Goal: Transaction & Acquisition: Purchase product/service

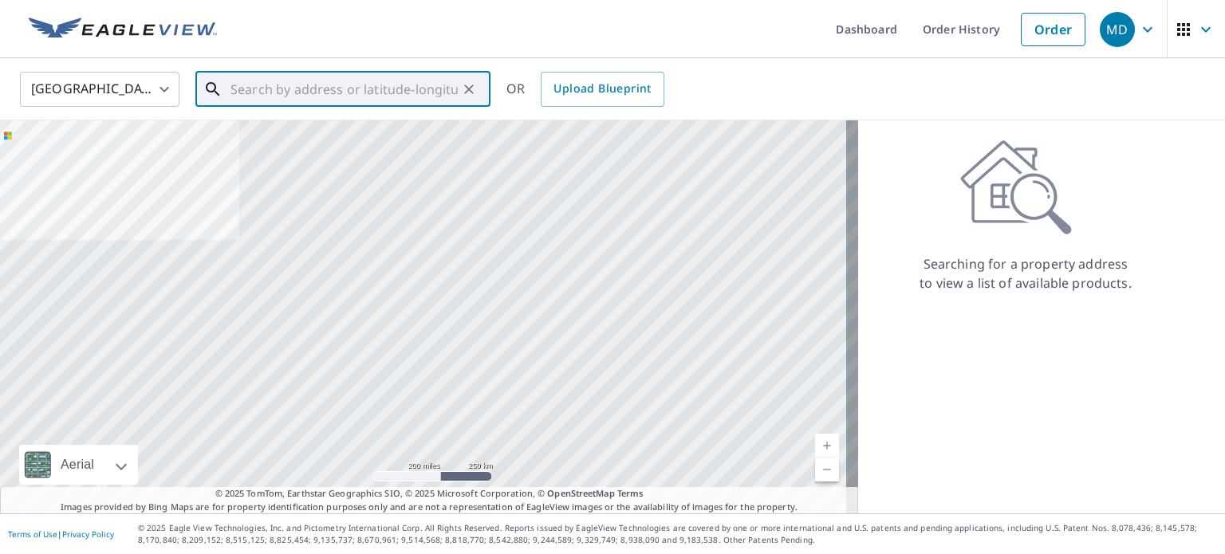
click at [305, 95] on input "text" at bounding box center [343, 89] width 227 height 45
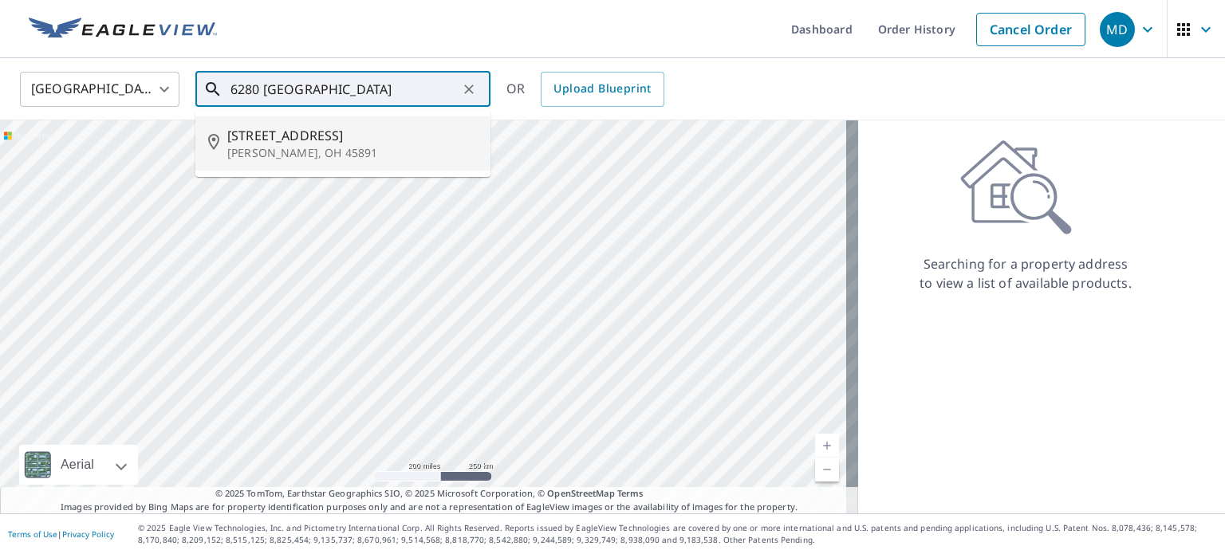
click at [305, 132] on span "[STREET_ADDRESS]" at bounding box center [352, 135] width 250 height 19
type input "[STREET_ADDRESS]"
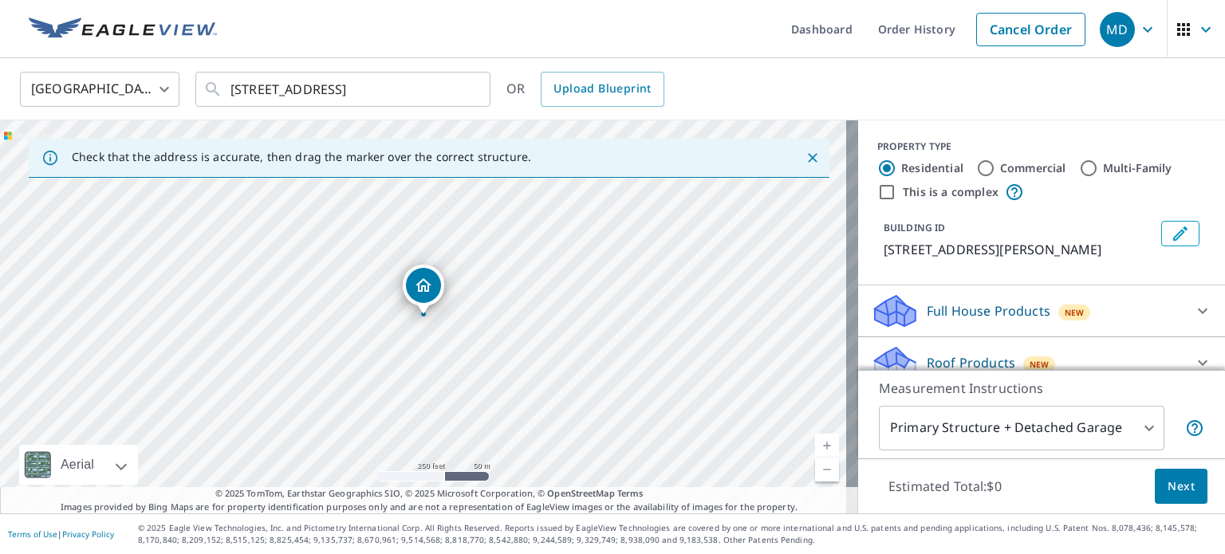
click at [815, 440] on link "Current Level 17, Zoom In" at bounding box center [827, 446] width 24 height 24
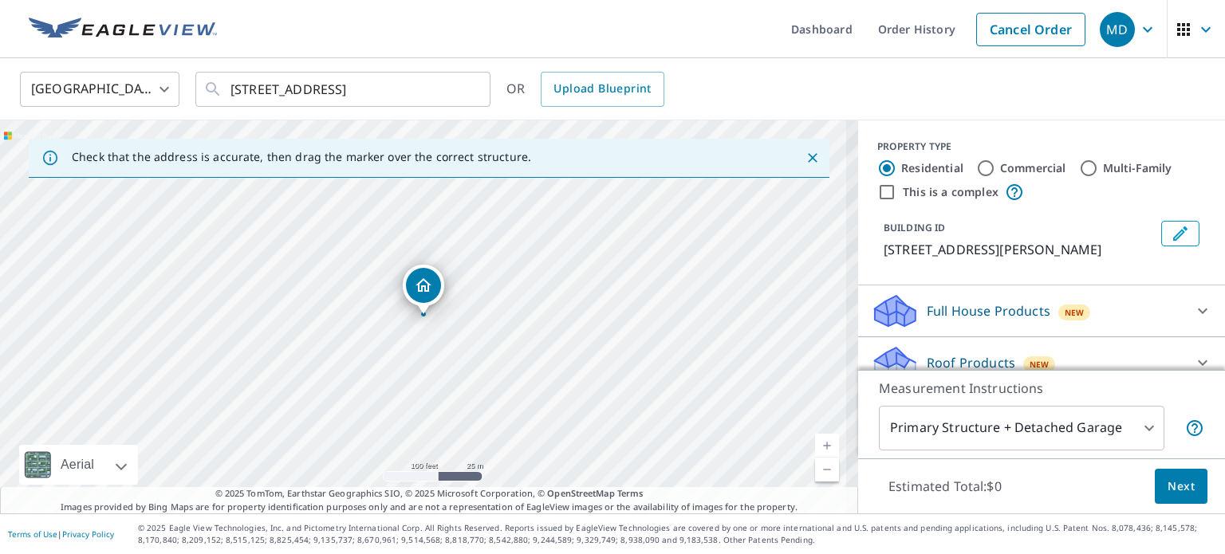
click at [815, 440] on link "Current Level 18, Zoom In" at bounding box center [827, 446] width 24 height 24
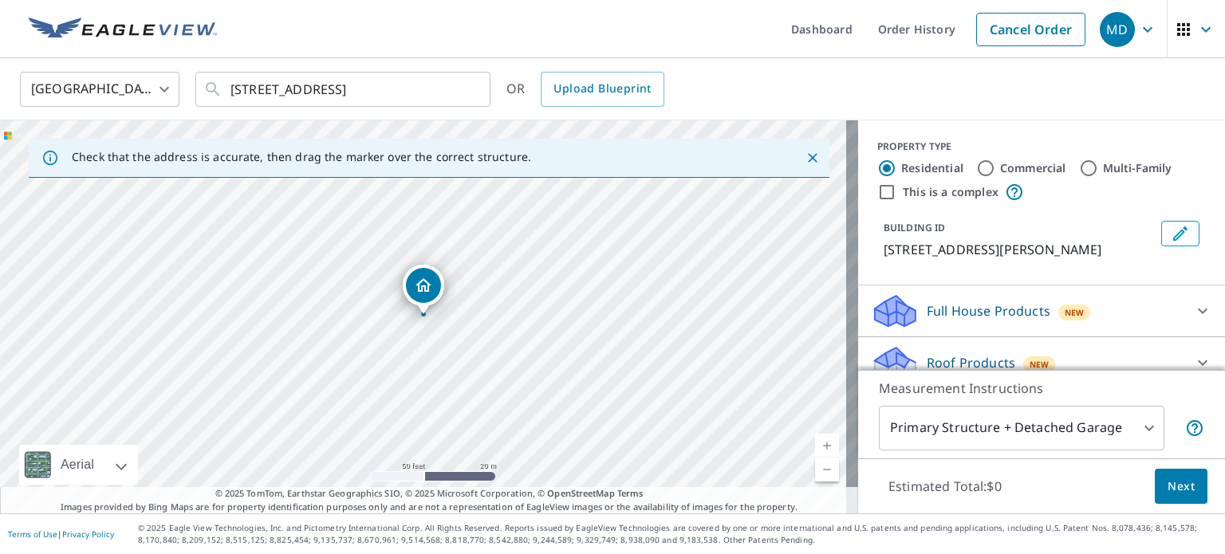
click at [815, 440] on link "Current Level 19, Zoom In" at bounding box center [827, 446] width 24 height 24
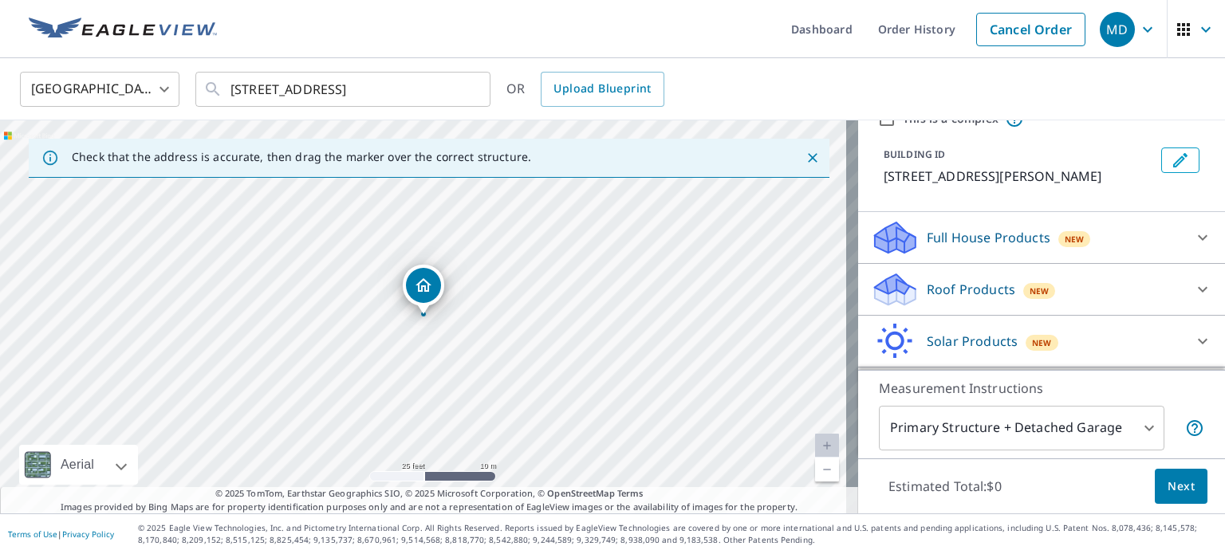
scroll to position [121, 0]
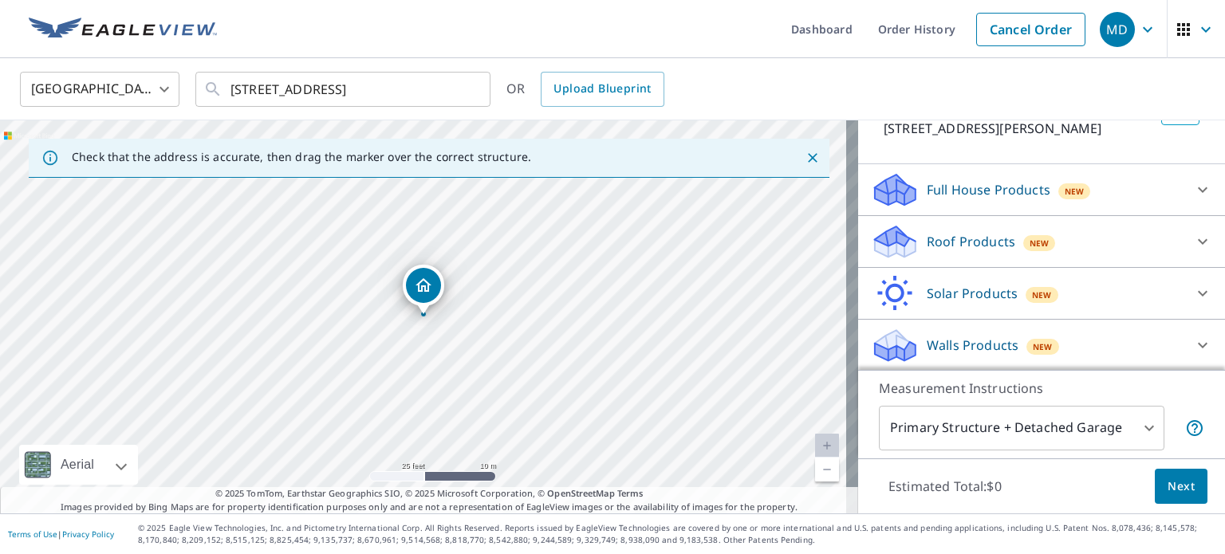
click at [1183, 241] on div at bounding box center [1202, 241] width 38 height 38
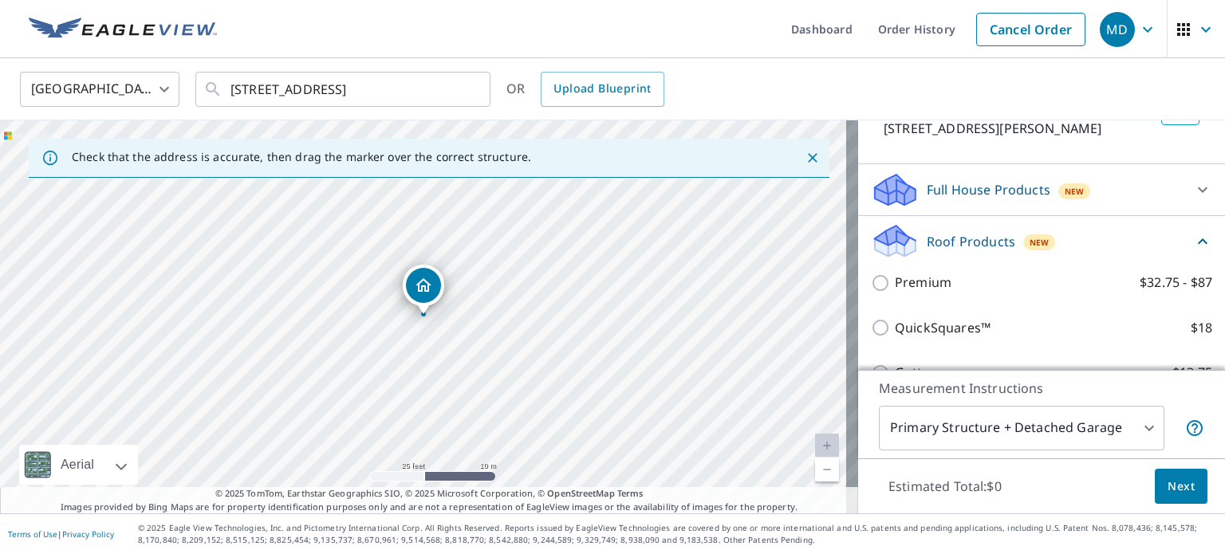
scroll to position [217, 0]
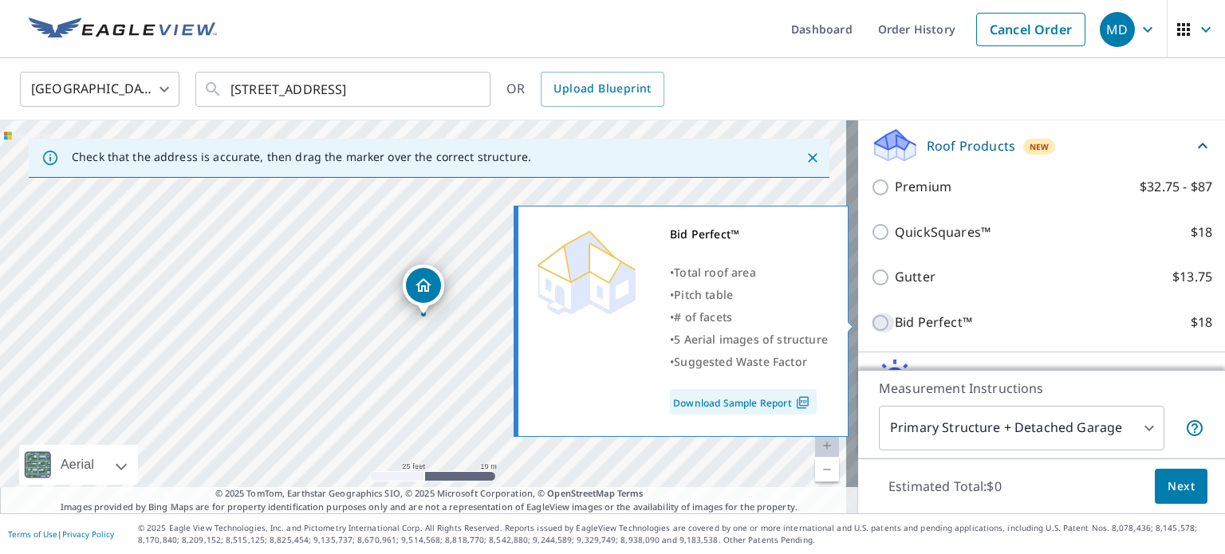
click at [876, 317] on input "Bid Perfect™ $18" at bounding box center [883, 322] width 24 height 19
checkbox input "true"
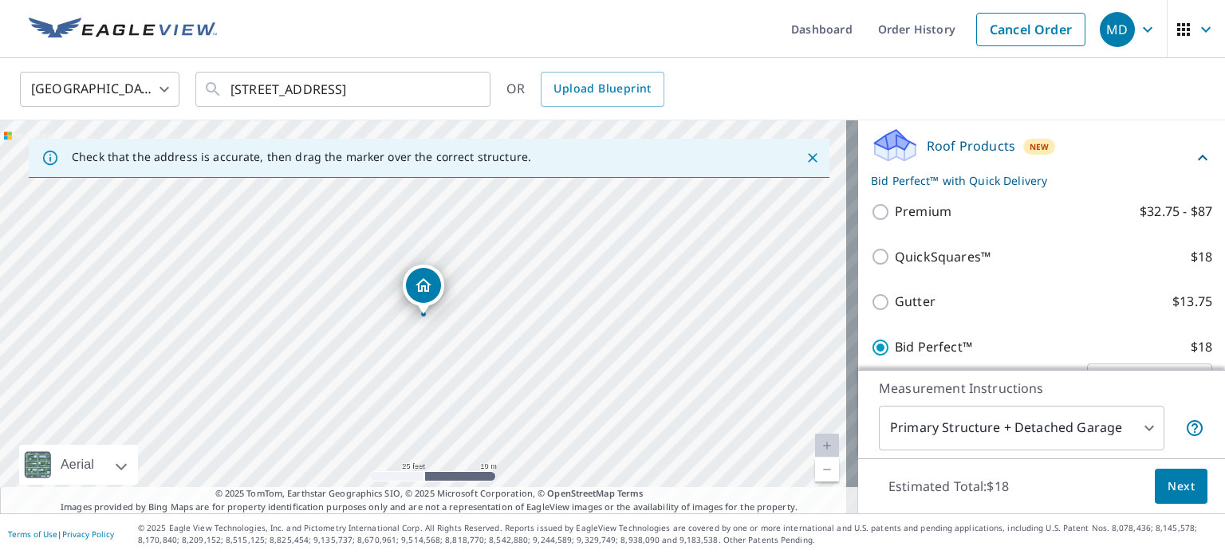
click at [1131, 429] on body "MD MD Dashboard Order History Cancel Order MD [GEOGRAPHIC_DATA] [GEOGRAPHIC_DAT…" at bounding box center [612, 277] width 1225 height 554
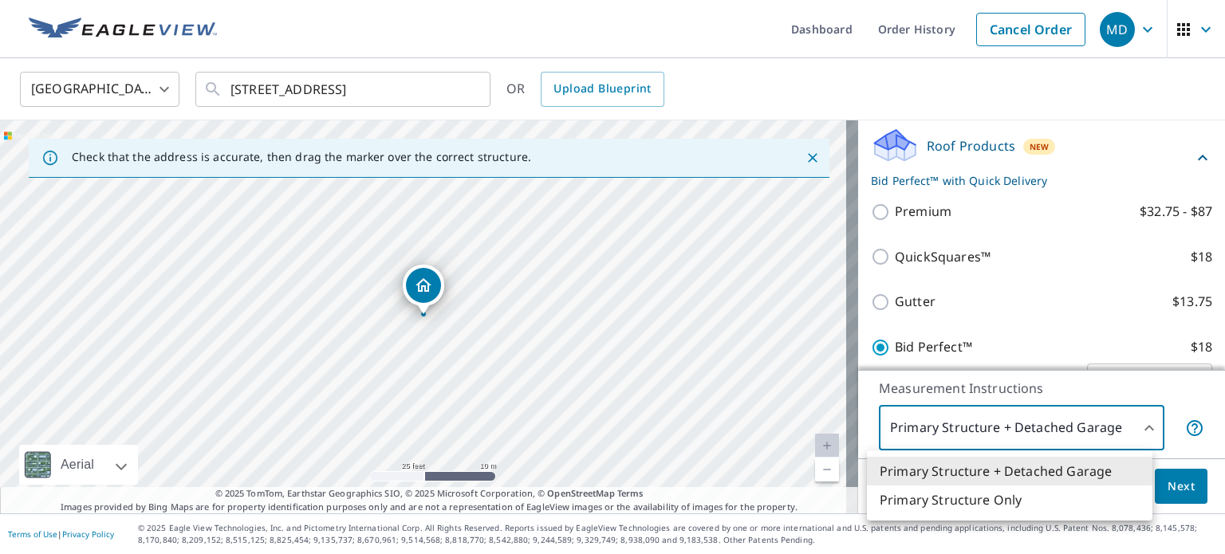
click at [997, 500] on li "Primary Structure Only" at bounding box center [1009, 500] width 285 height 29
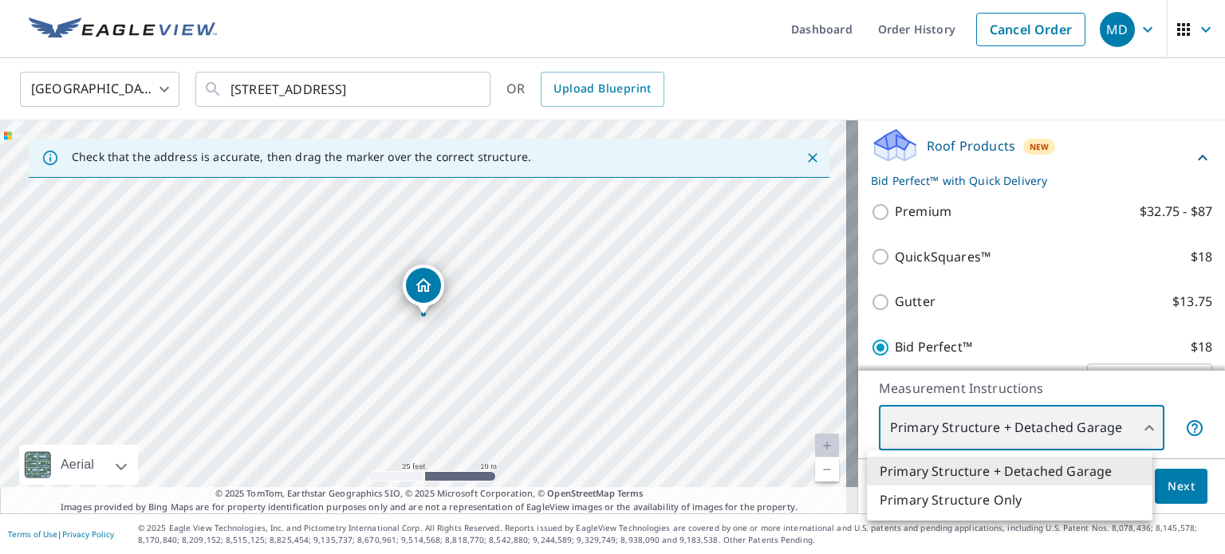
type input "2"
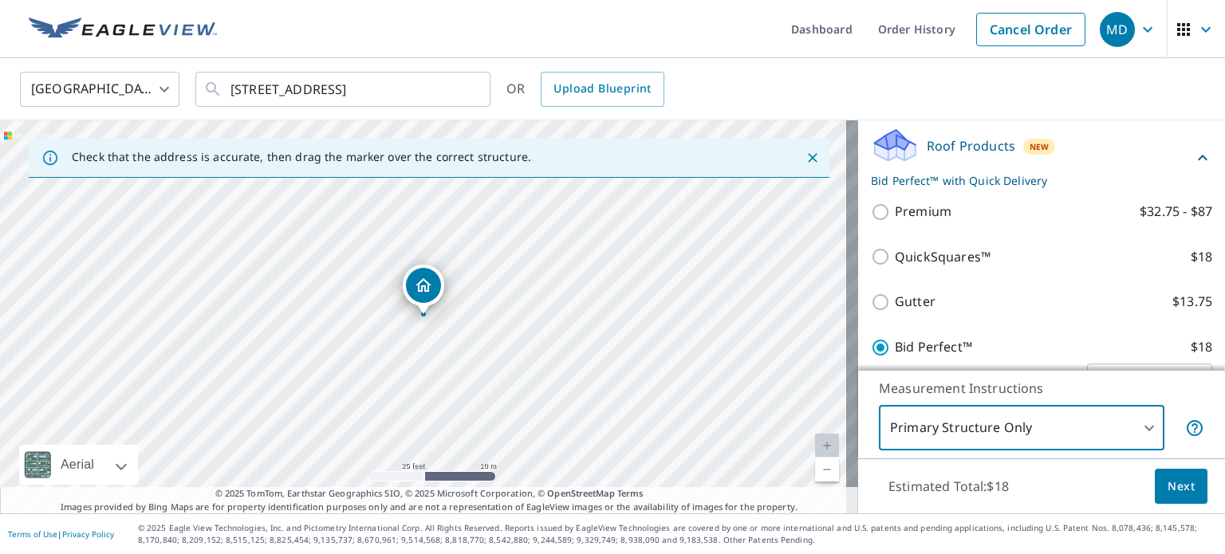
click at [1167, 481] on span "Next" at bounding box center [1180, 487] width 27 height 20
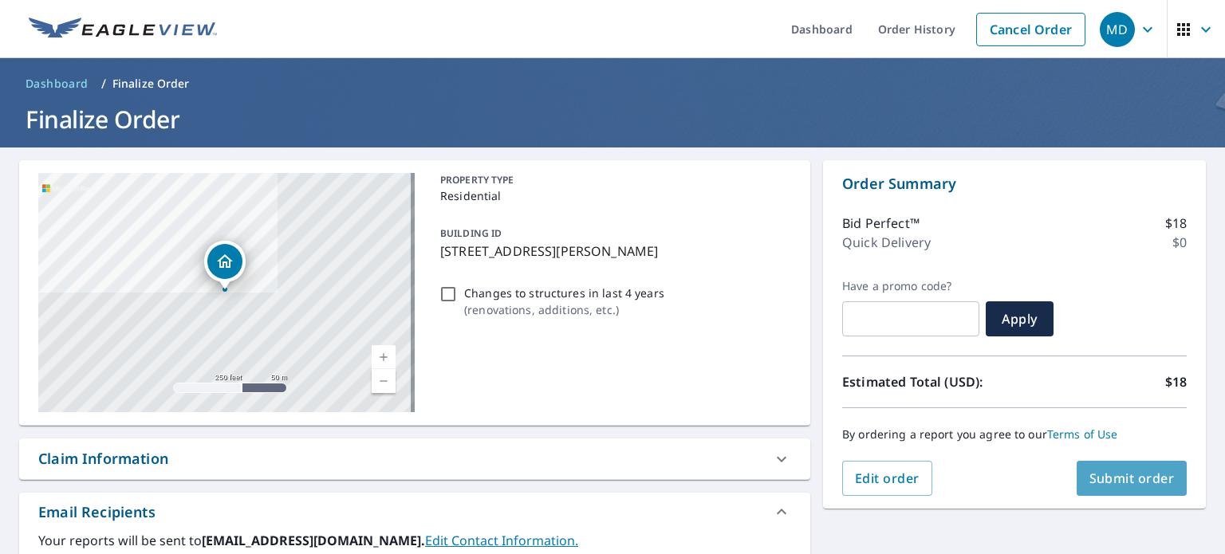
click at [1121, 477] on span "Submit order" at bounding box center [1131, 479] width 85 height 18
